Goal: Find specific page/section: Find specific page/section

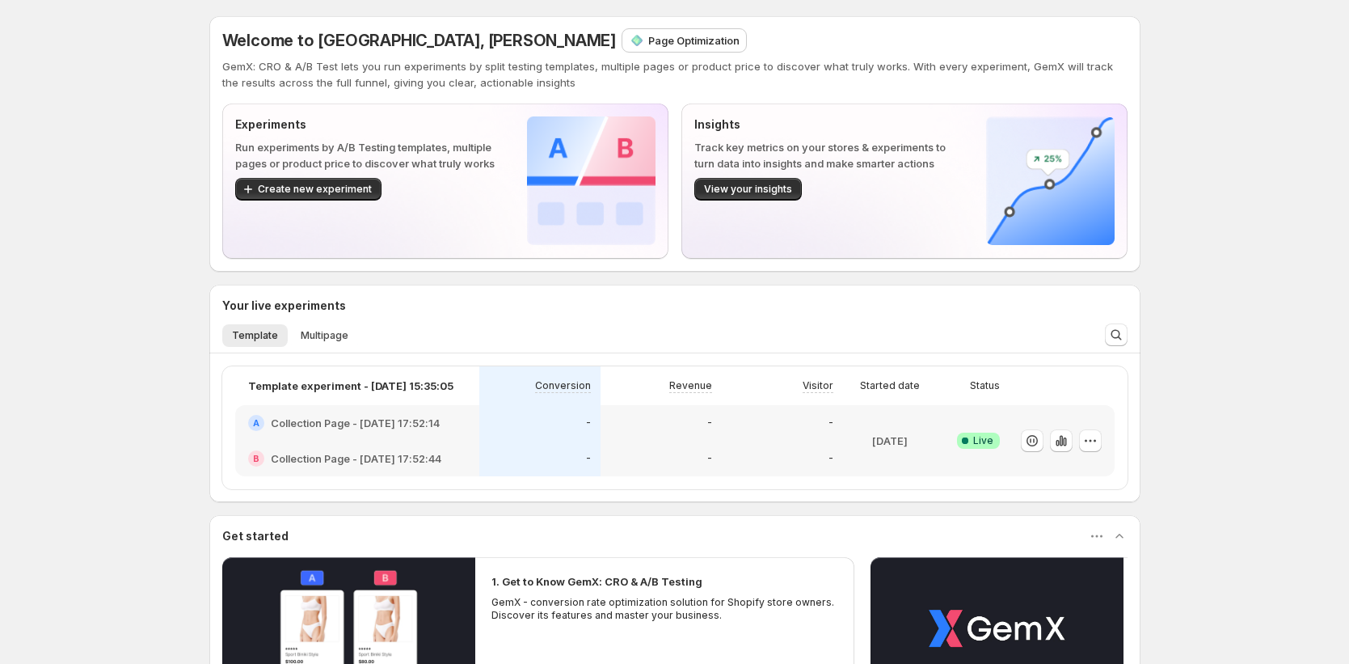
click at [648, 40] on p "Page Optimization" at bounding box center [693, 40] width 91 height 16
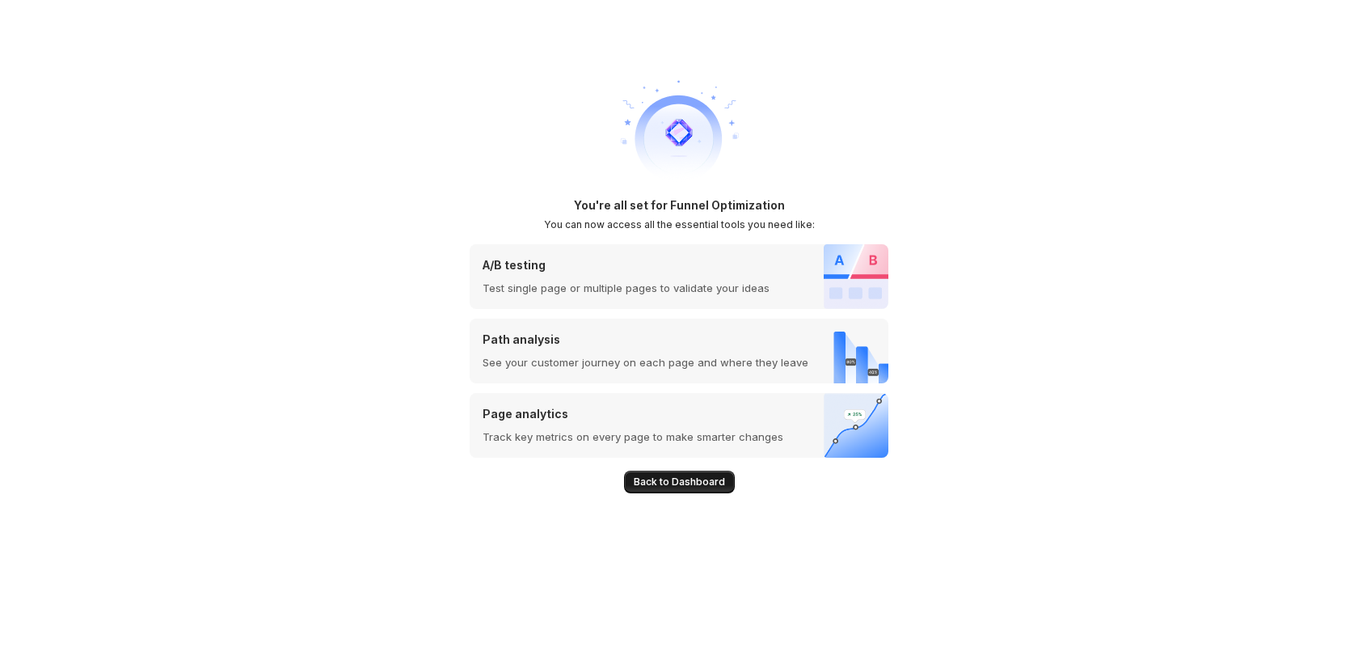
click at [715, 487] on span "Back to Dashboard" at bounding box center [679, 481] width 91 height 13
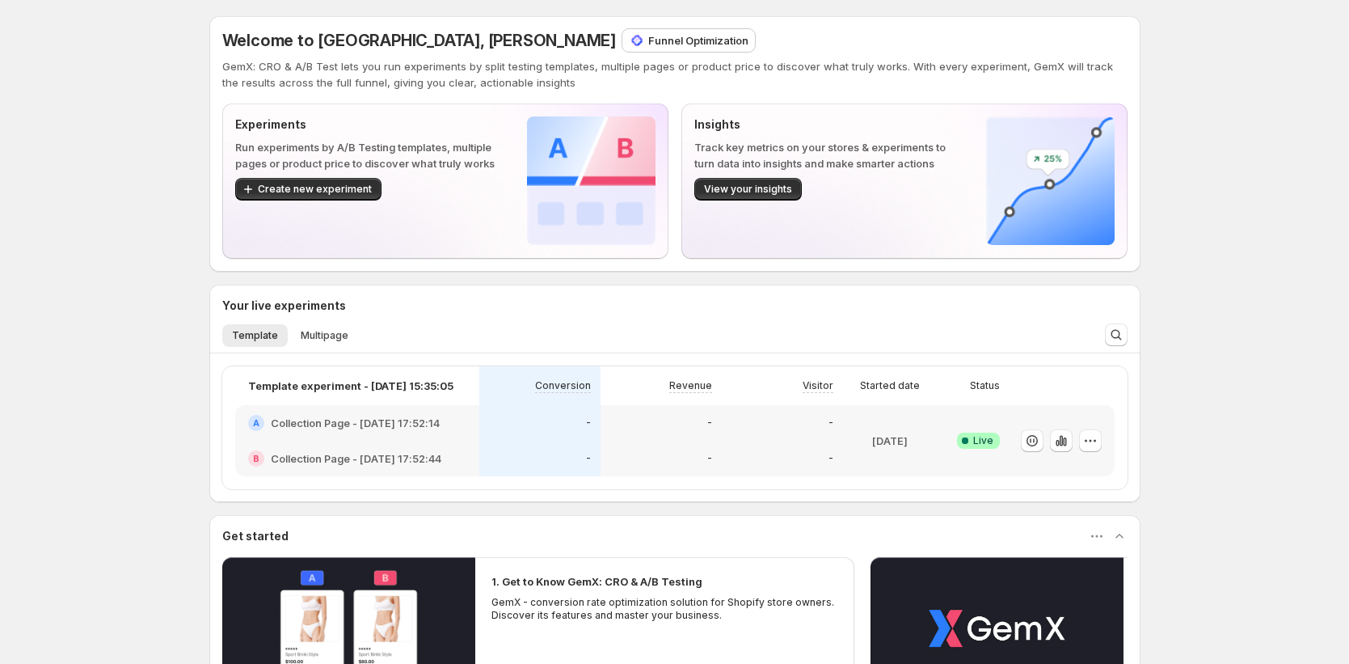
click at [98, 319] on div "Welcome to GemX, [PERSON_NAME] Funnel Optimization GemX: CRO & A/B Test lets yo…" at bounding box center [674, 476] width 1349 height 952
